Goal: Go to known website: Access a specific website the user already knows

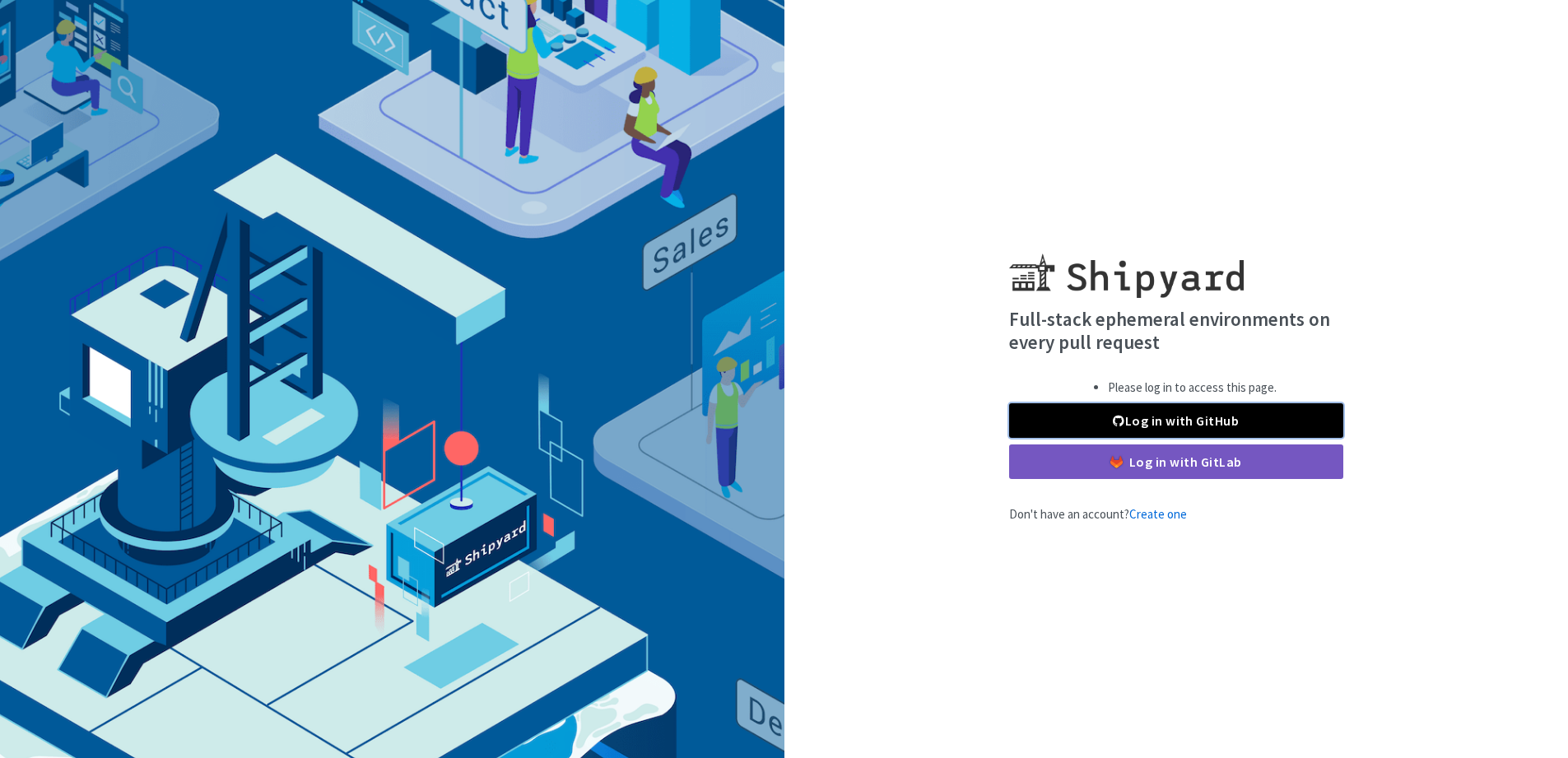
click at [1187, 414] on link "Log in with GitHub" at bounding box center [1176, 421] width 334 height 35
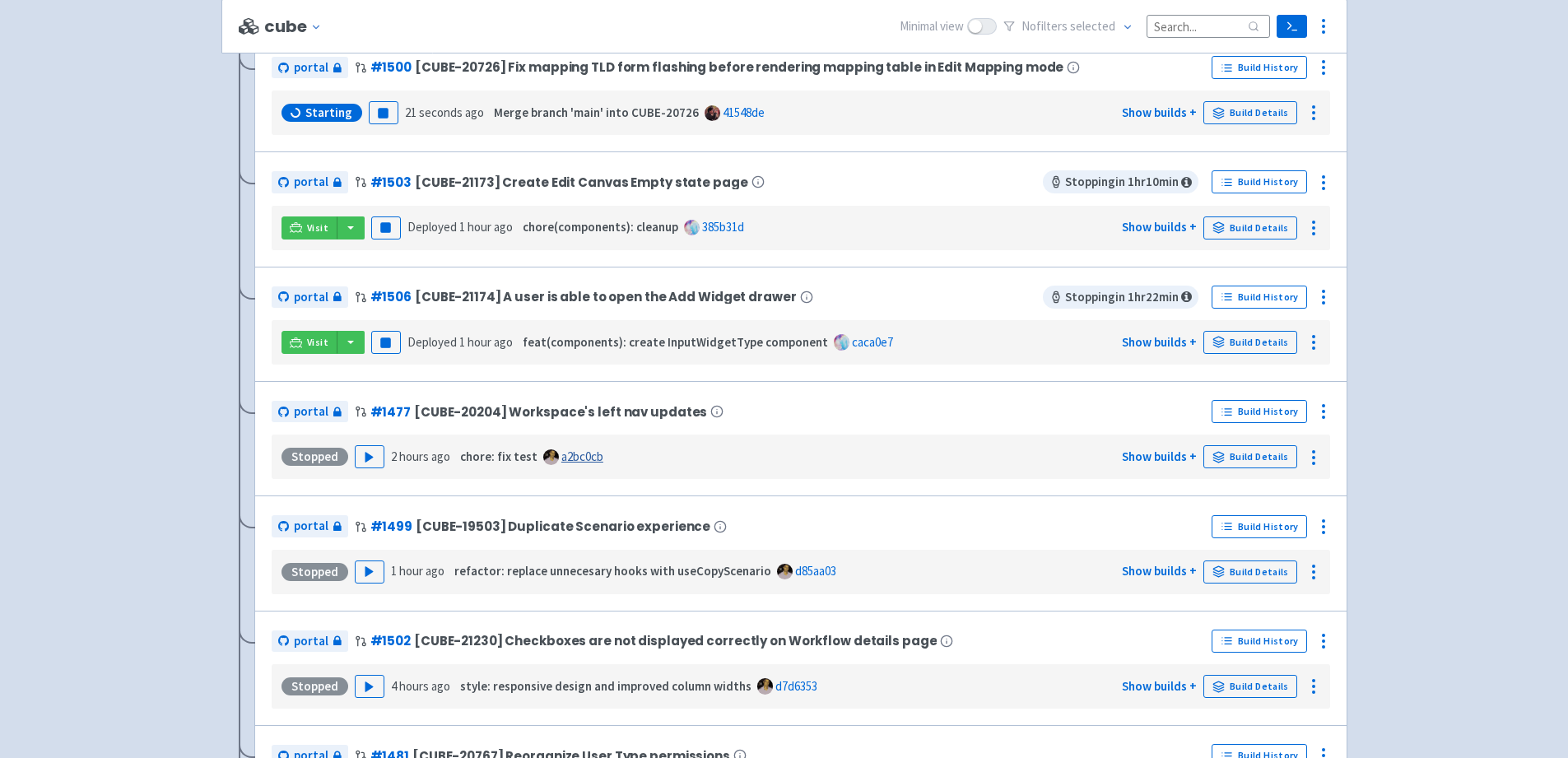
scroll to position [366, 0]
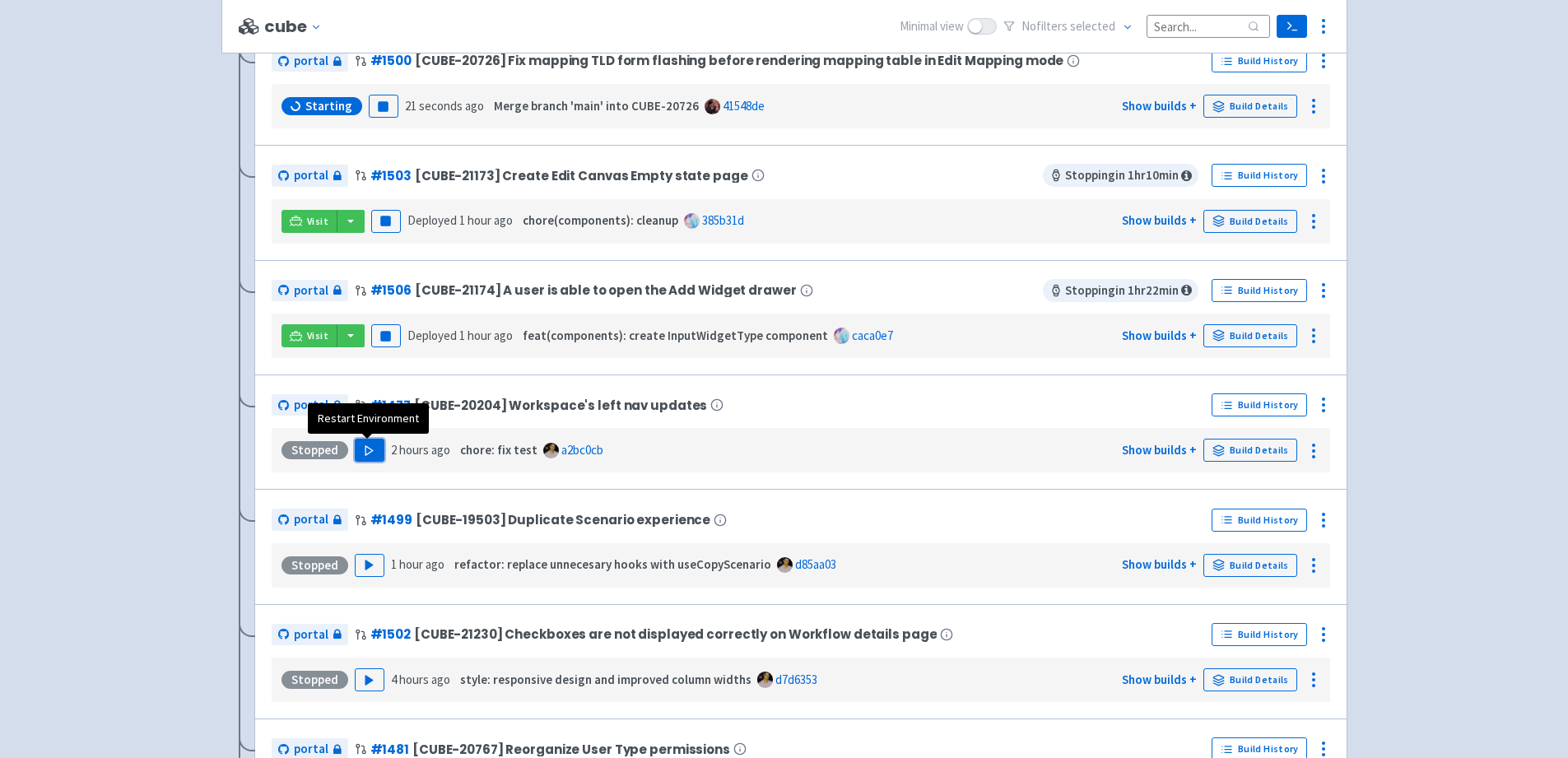
click at [366, 450] on polygon "button" at bounding box center [369, 450] width 7 height 9
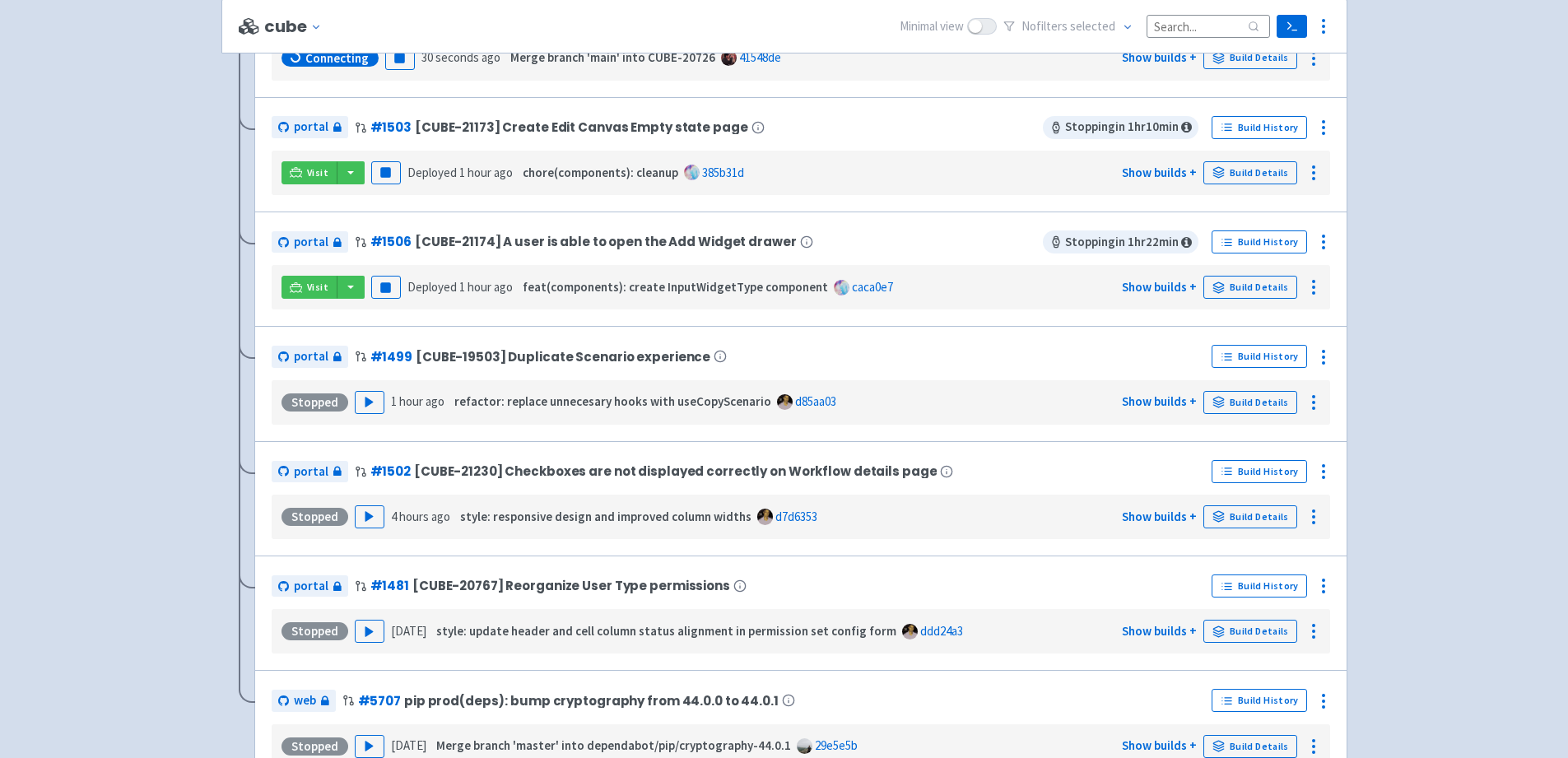
scroll to position [548, 0]
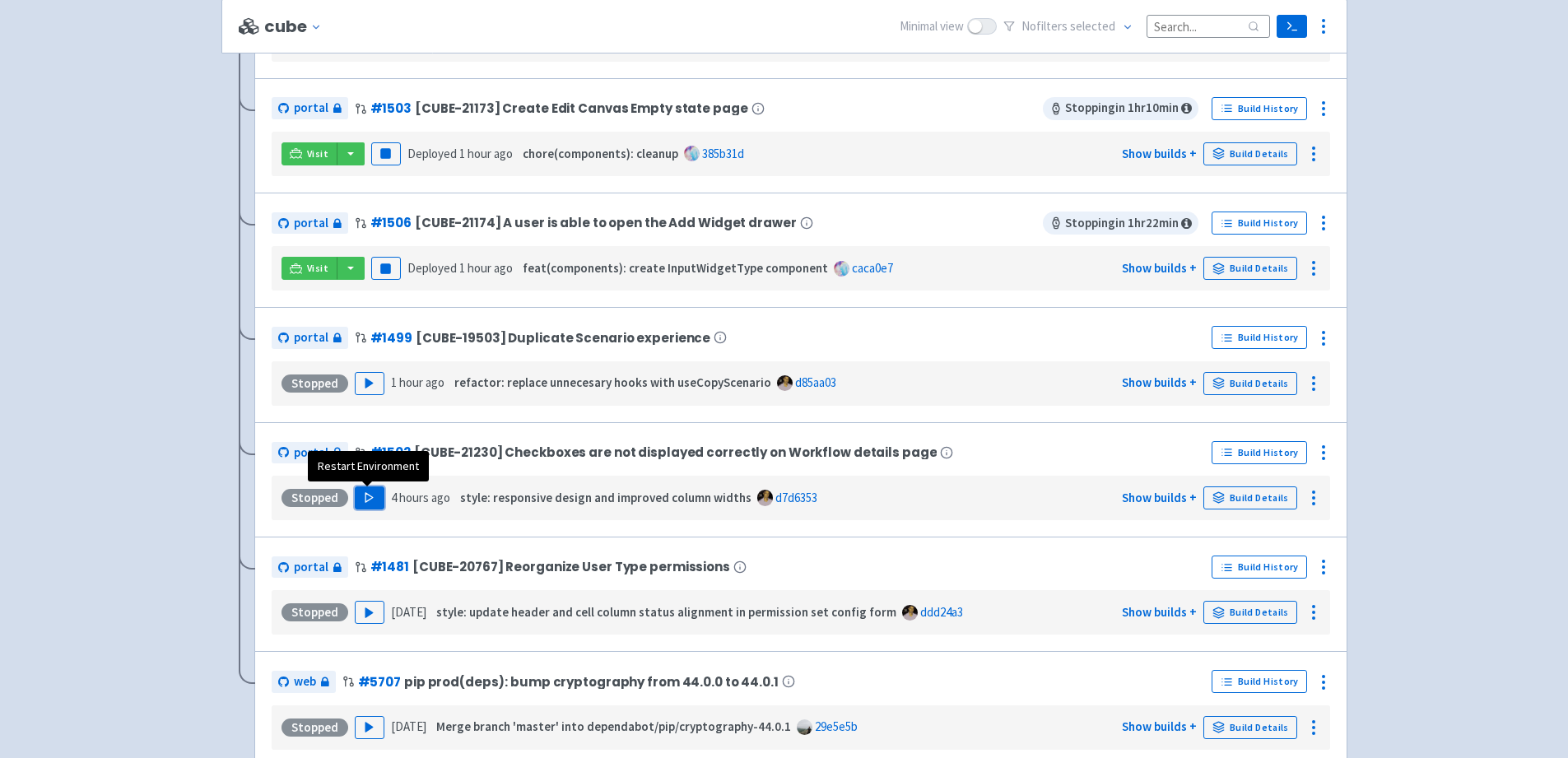
click at [369, 497] on polygon "button" at bounding box center [369, 497] width 7 height 9
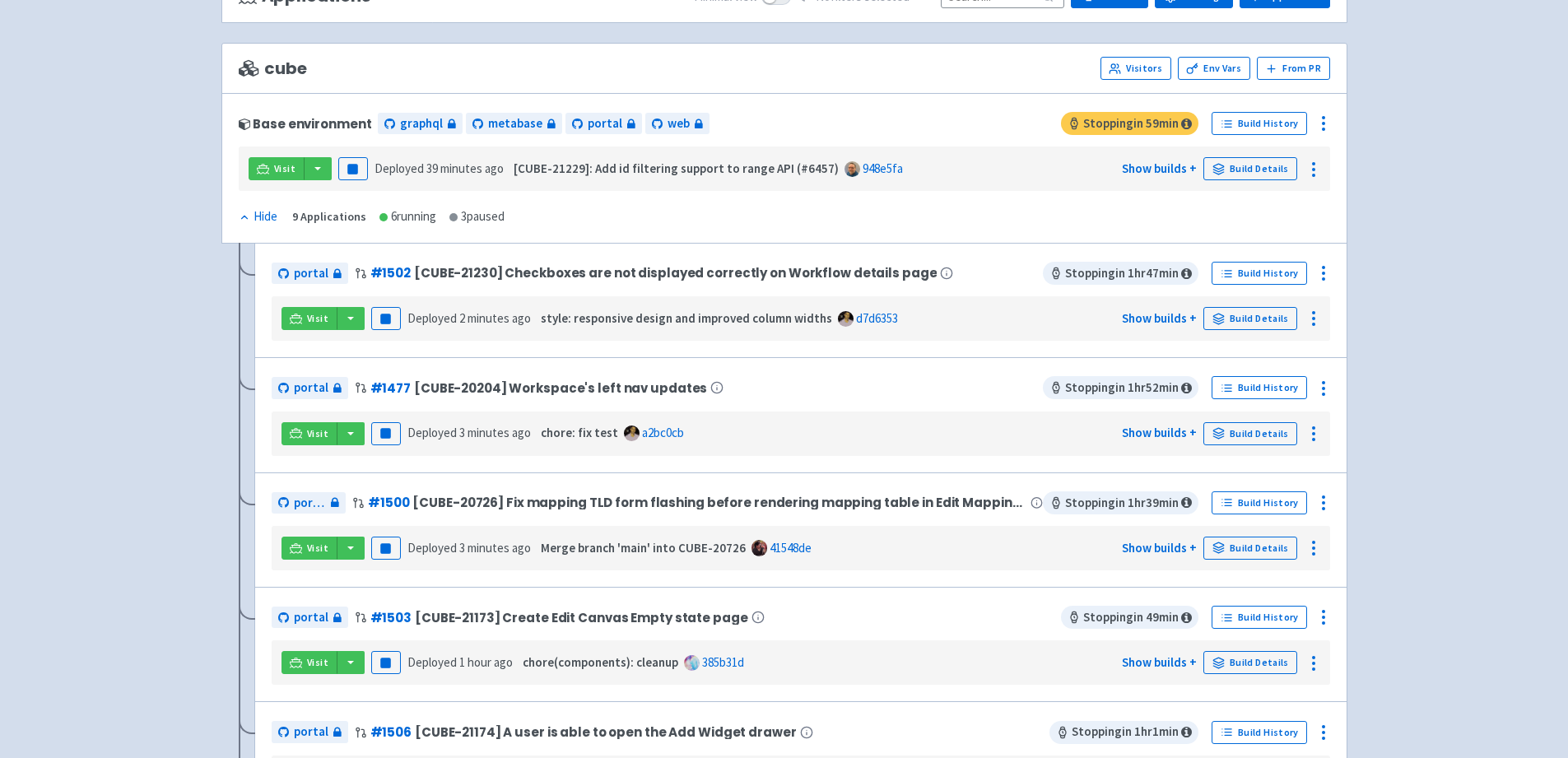
scroll to position [177, 0]
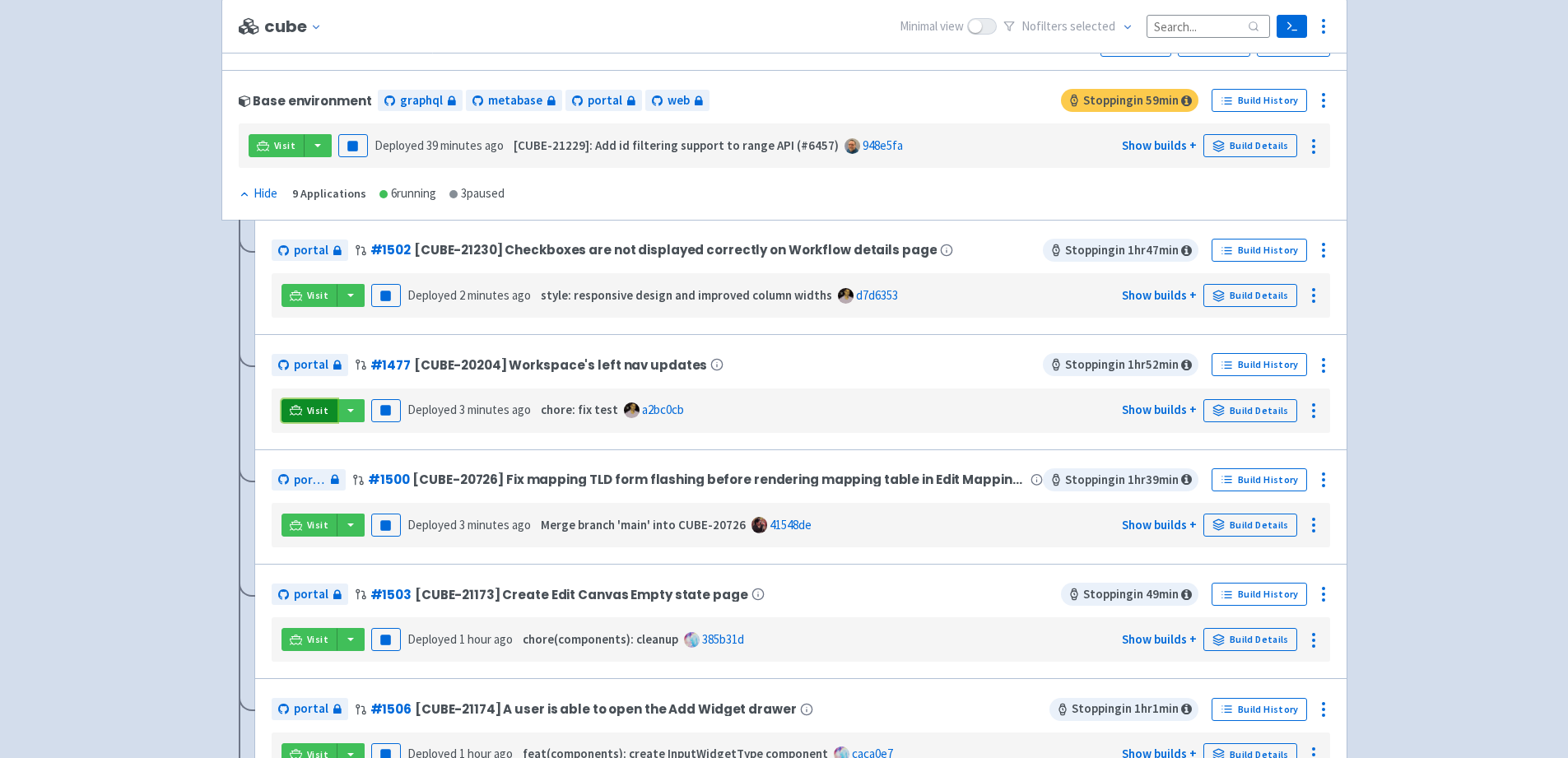
click at [300, 411] on icon at bounding box center [295, 410] width 12 height 12
click at [305, 409] on link "Visit" at bounding box center [309, 411] width 56 height 23
click at [304, 296] on link "Visit" at bounding box center [309, 295] width 56 height 23
click at [295, 640] on icon at bounding box center [295, 639] width 12 height 12
click at [302, 644] on link "Visit" at bounding box center [309, 639] width 56 height 23
